Goal: Task Accomplishment & Management: Manage account settings

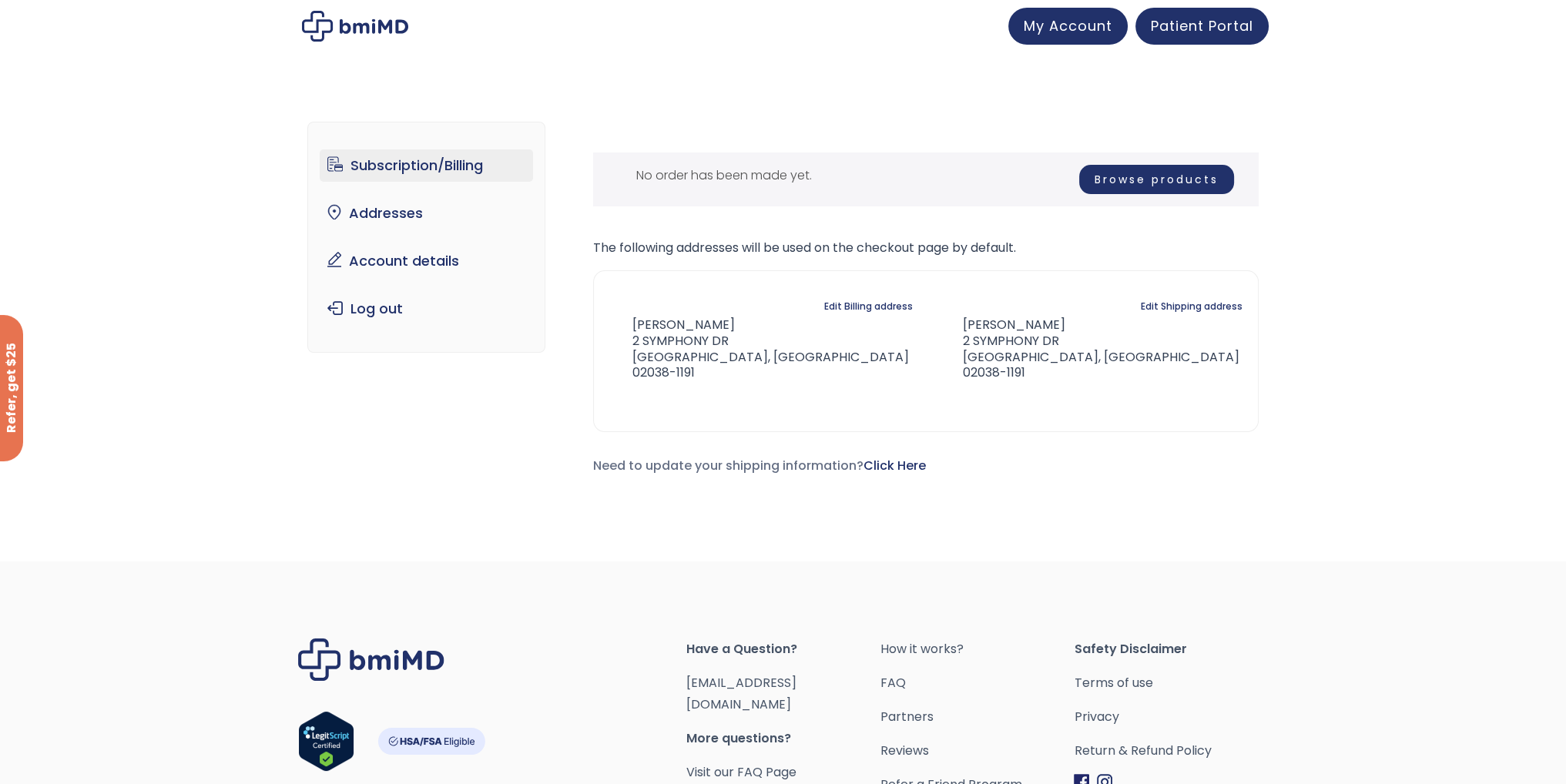
click at [415, 164] on link "Subscription/Billing" at bounding box center [426, 165] width 213 height 32
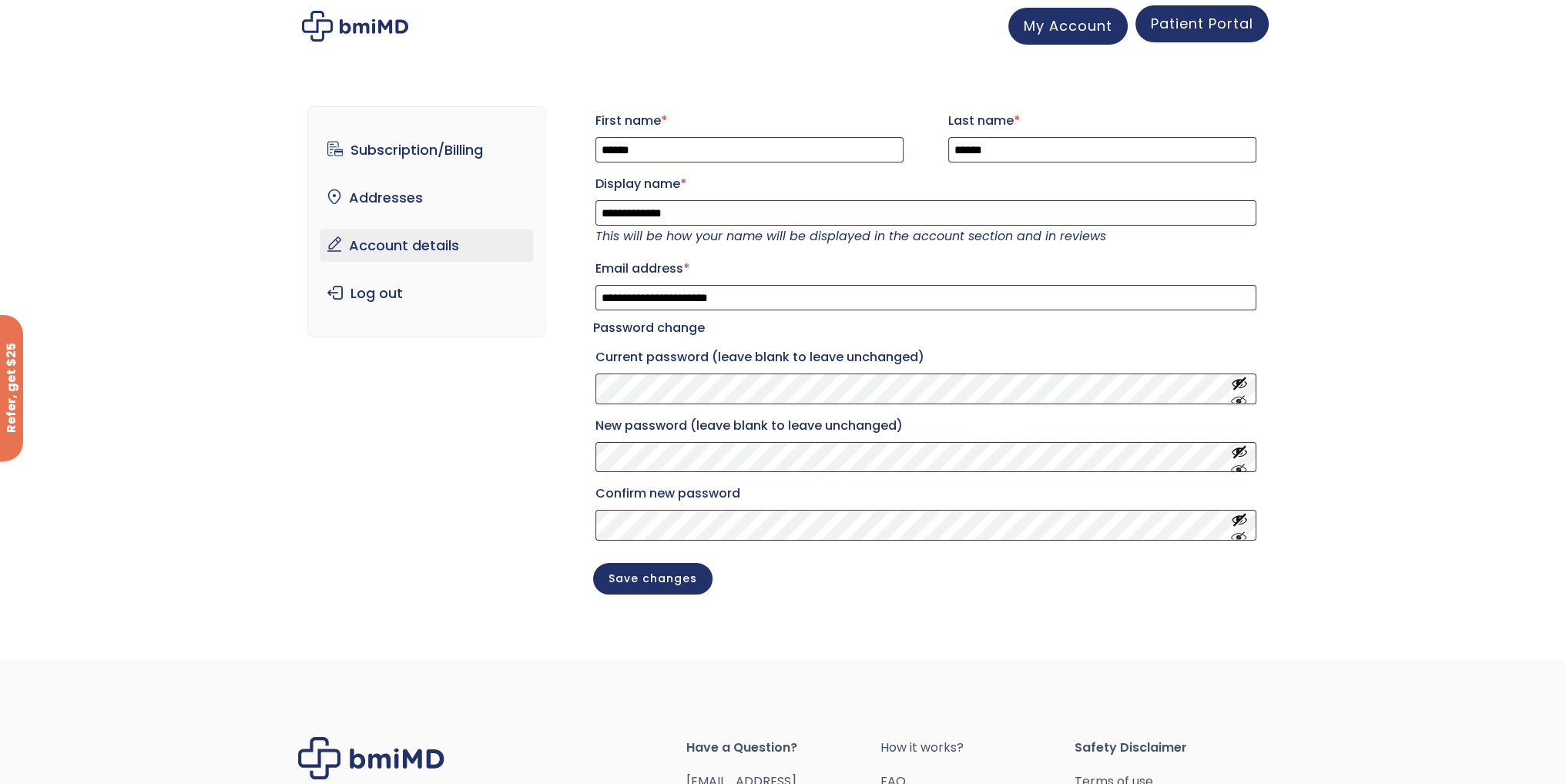
click at [1218, 19] on span "Patient Portal" at bounding box center [1201, 23] width 102 height 19
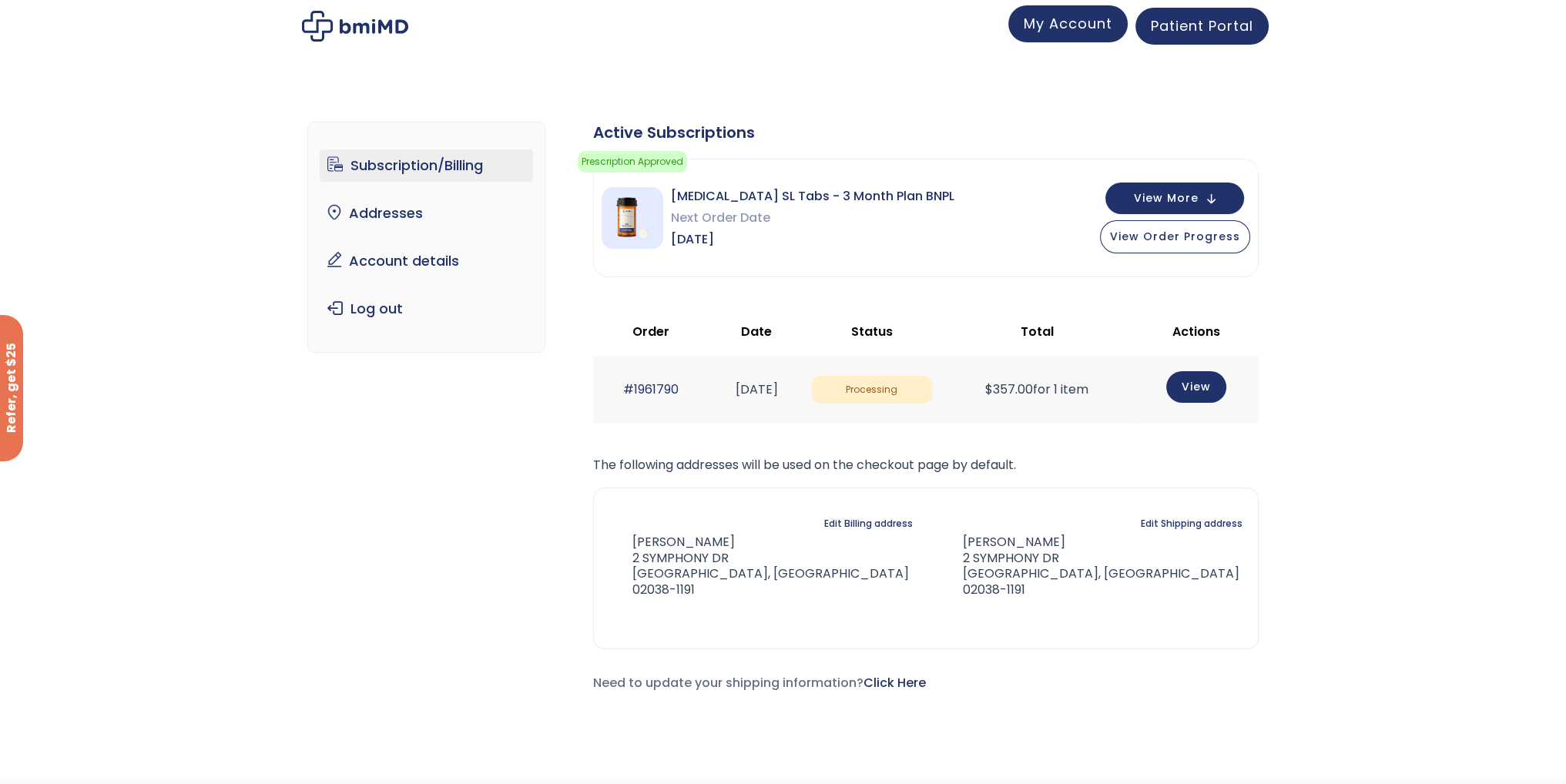
click at [1047, 20] on span "My Account" at bounding box center [1068, 23] width 89 height 19
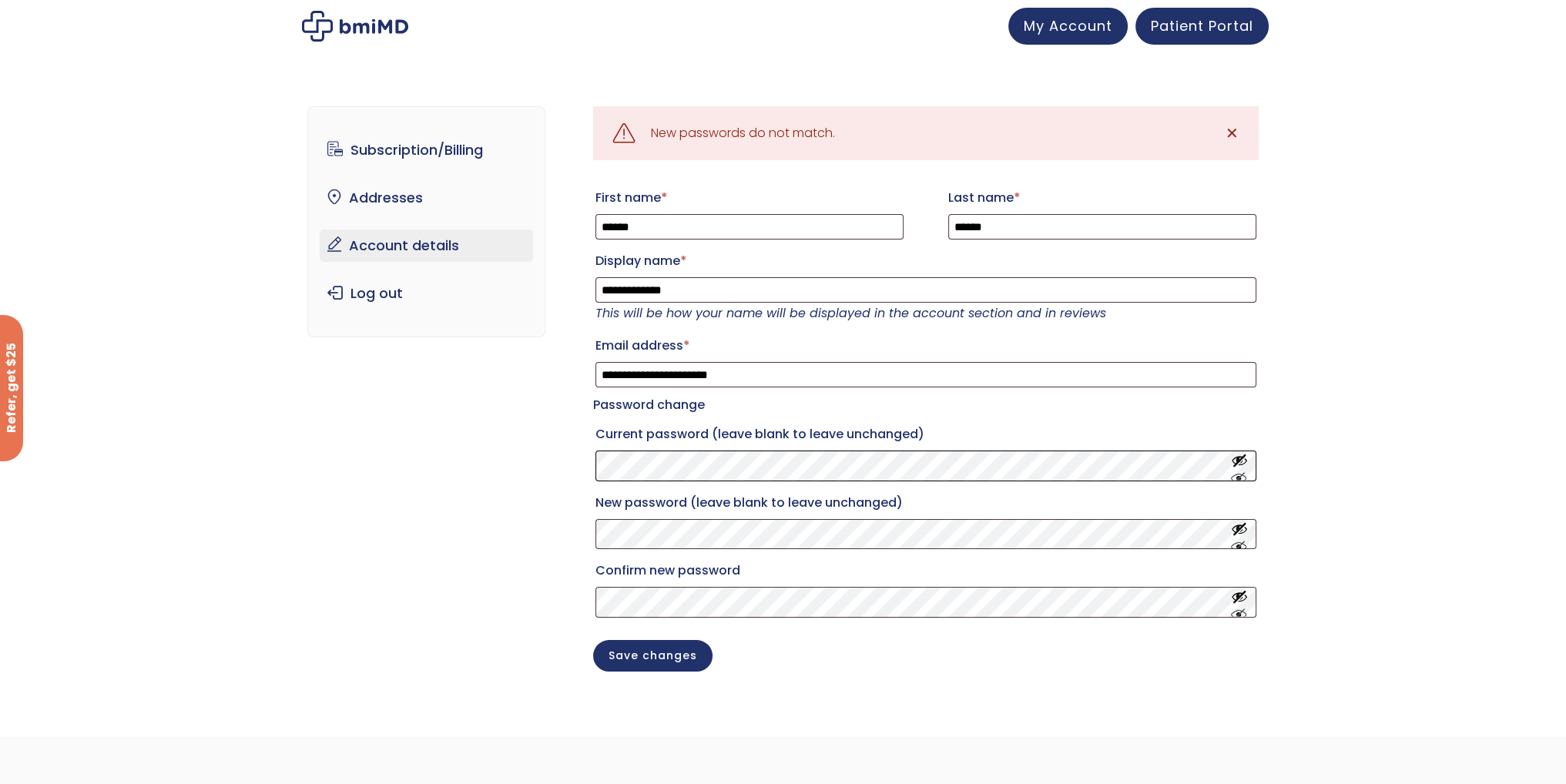
click at [476, 477] on div "**********" at bounding box center [783, 400] width 951 height 650
click at [641, 444] on label "Current password (leave blank to leave unchanged)" at bounding box center [926, 434] width 661 height 25
click at [1238, 475] on button "Show password" at bounding box center [1239, 466] width 17 height 29
click at [638, 668] on button "Save changes" at bounding box center [652, 655] width 119 height 32
click at [649, 464] on p "Current password (leave blank to leave unchanged)" at bounding box center [926, 452] width 665 height 64
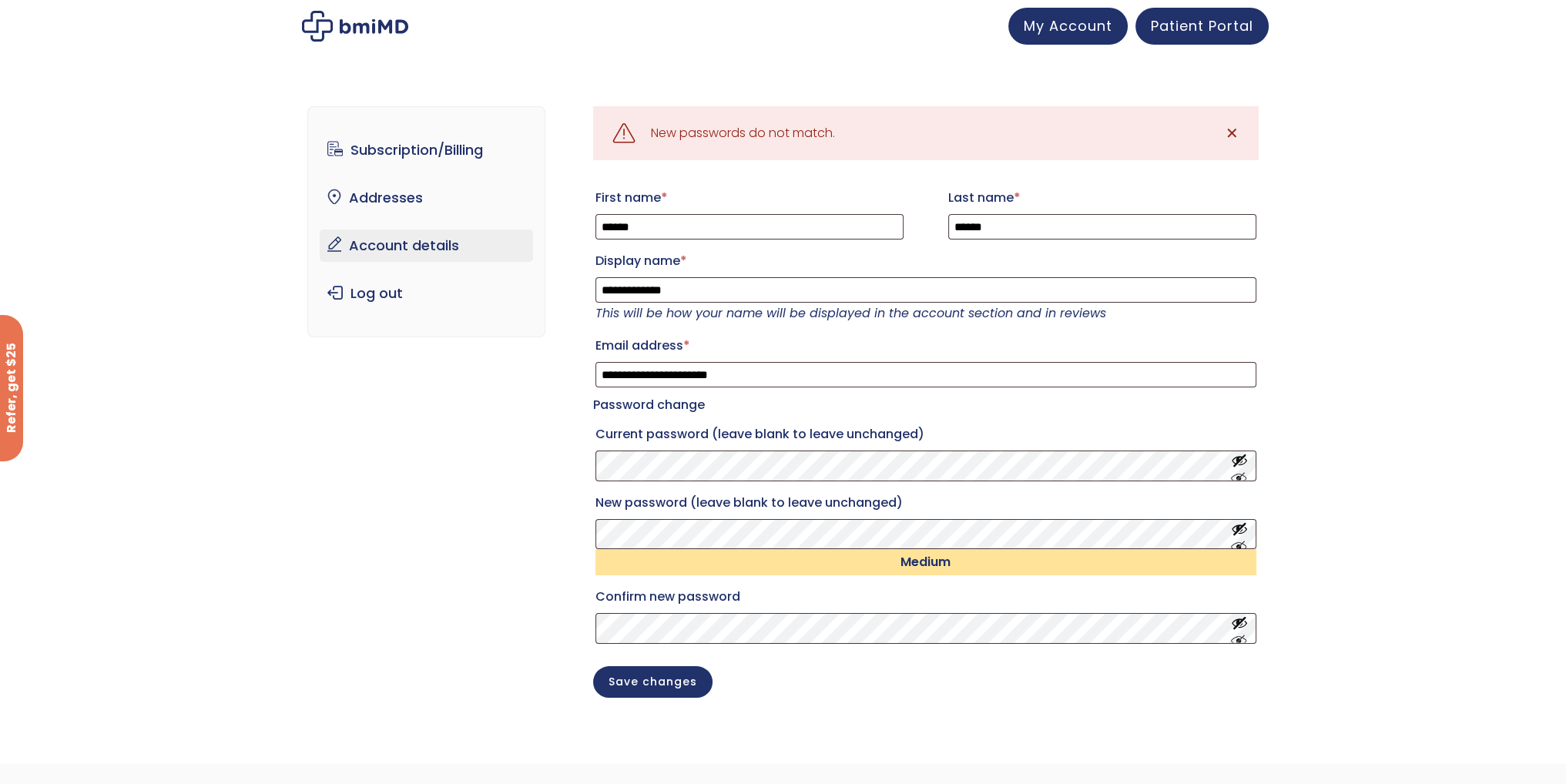
drag, startPoint x: 1236, startPoint y: 539, endPoint x: 1103, endPoint y: 588, distance: 141.7
click at [1236, 539] on button "Show password" at bounding box center [1239, 534] width 17 height 29
click at [1244, 642] on button "Show password" at bounding box center [1239, 629] width 17 height 29
drag, startPoint x: 639, startPoint y: 695, endPoint x: 623, endPoint y: 685, distance: 18.9
click at [638, 695] on button "Save changes" at bounding box center [652, 681] width 119 height 32
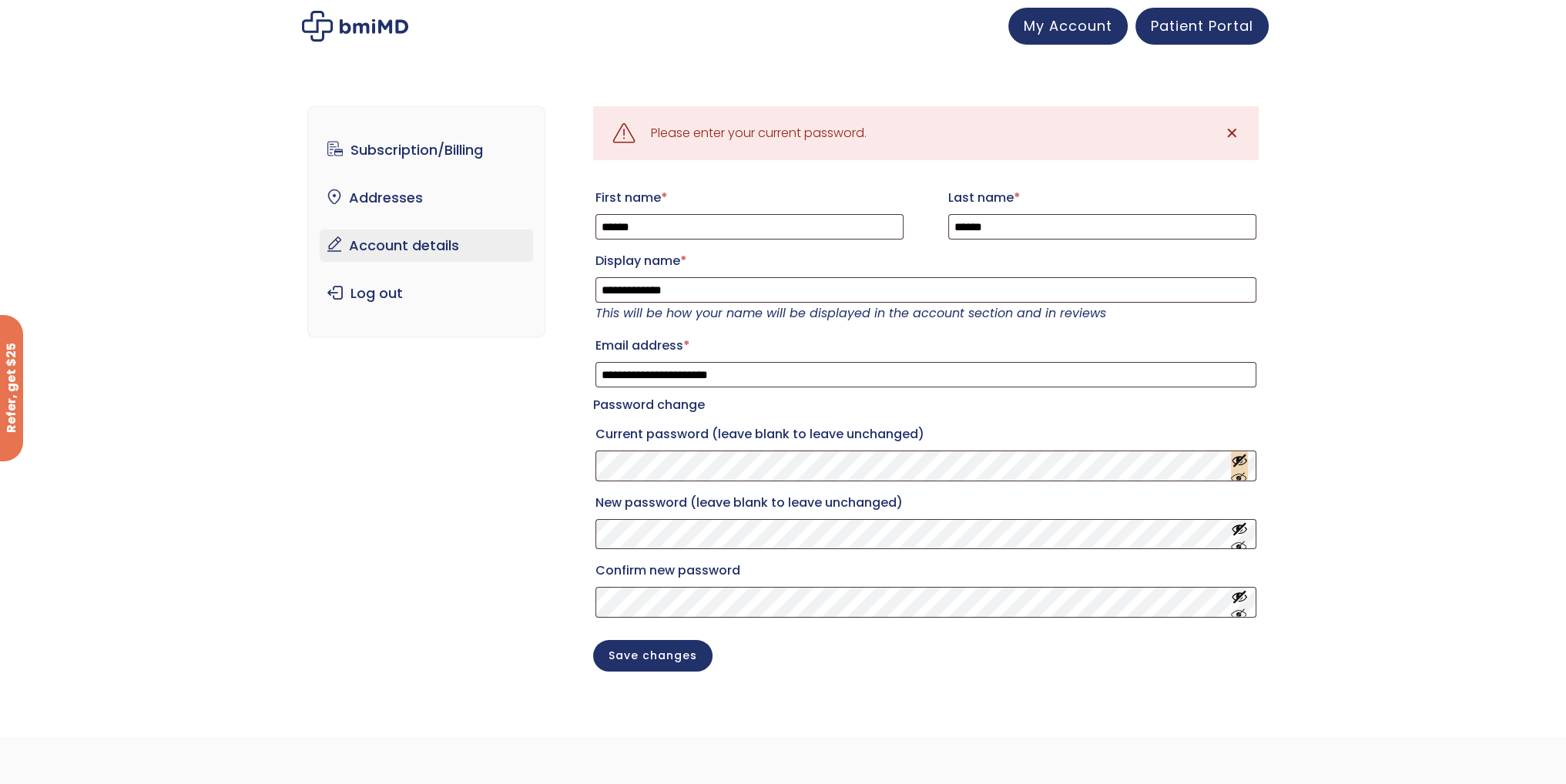
drag, startPoint x: 1240, startPoint y: 474, endPoint x: 1232, endPoint y: 478, distance: 8.9
click at [1235, 476] on button "Show password" at bounding box center [1239, 466] width 17 height 29
click at [665, 666] on button "Save changes" at bounding box center [652, 655] width 119 height 32
click at [1245, 480] on button "Show password" at bounding box center [1239, 466] width 17 height 29
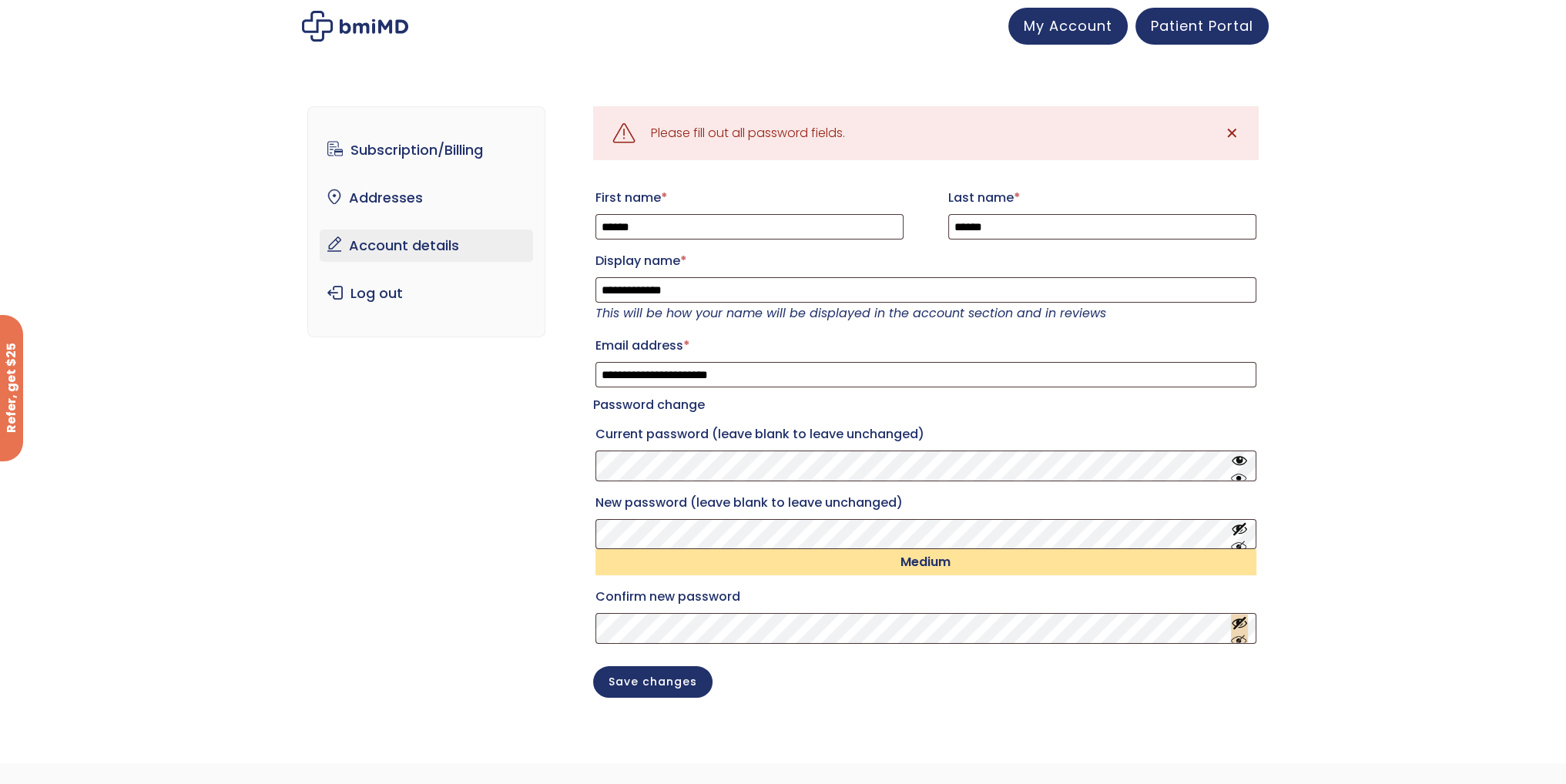
click at [1242, 643] on button "Show password" at bounding box center [1239, 629] width 17 height 29
click at [637, 694] on button "Save changes" at bounding box center [652, 681] width 119 height 32
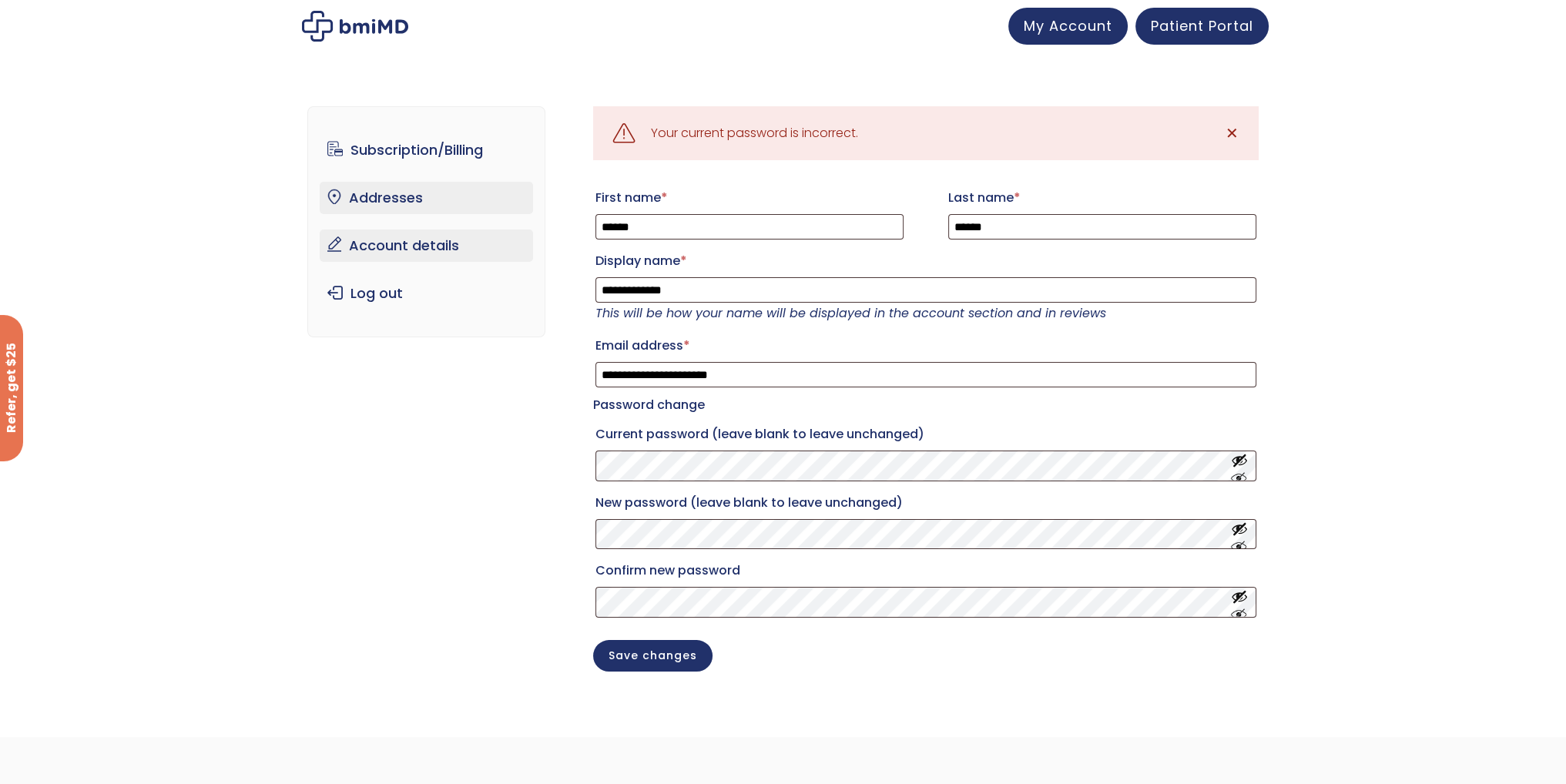
click at [394, 204] on link "Addresses" at bounding box center [426, 197] width 213 height 32
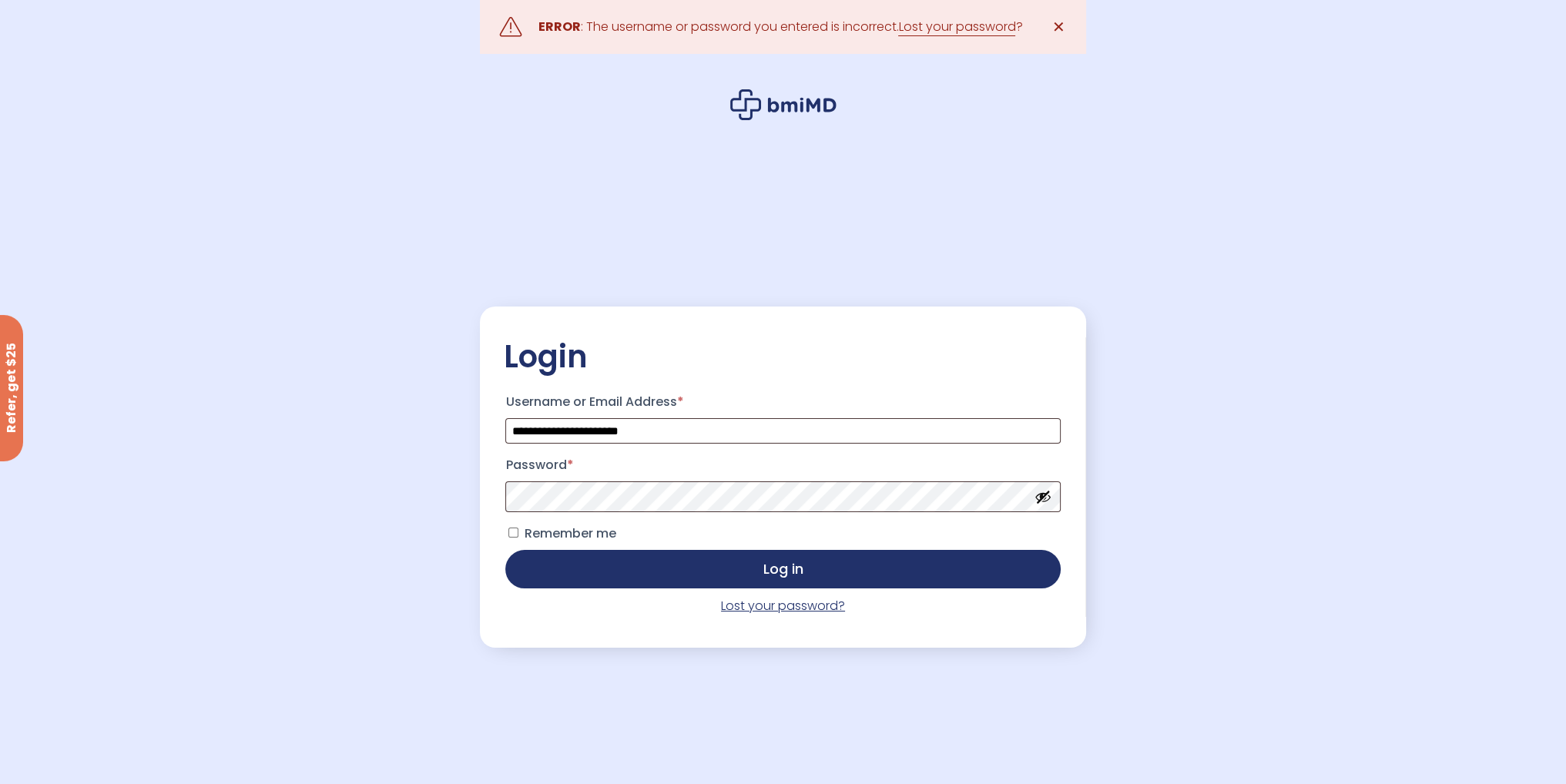
click at [747, 607] on link "Lost your password?" at bounding box center [783, 606] width 124 height 18
